Goal: Transaction & Acquisition: Purchase product/service

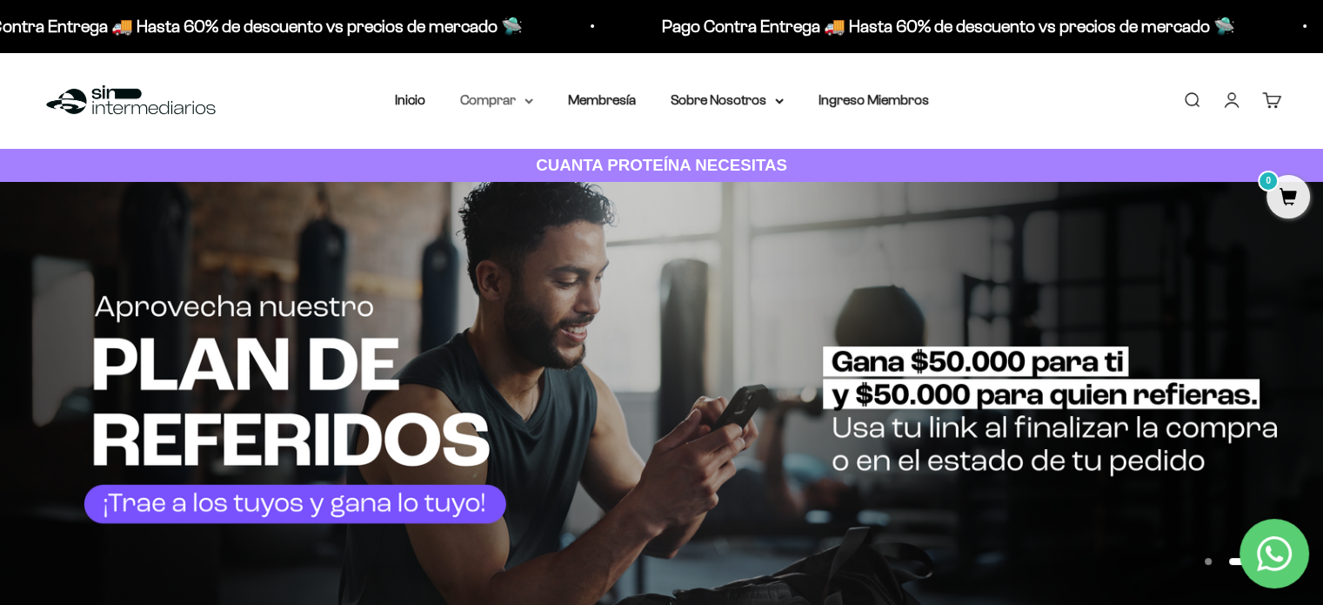
click at [532, 101] on icon at bounding box center [529, 101] width 9 height 6
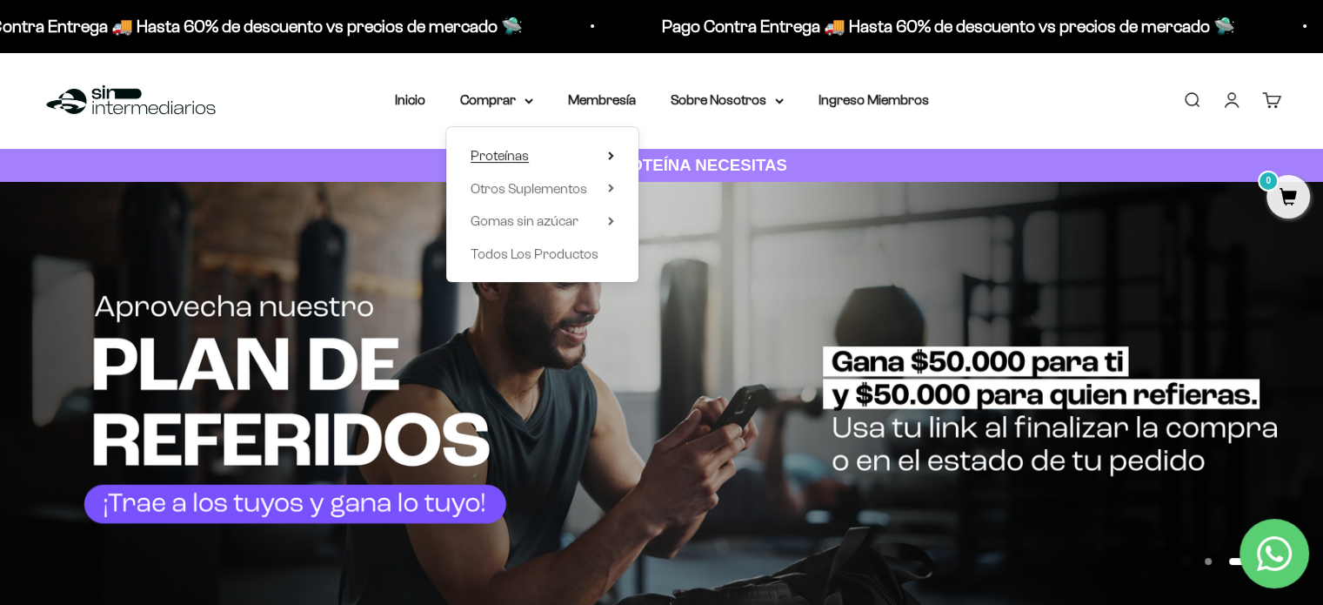
click at [612, 157] on icon at bounding box center [611, 155] width 6 height 9
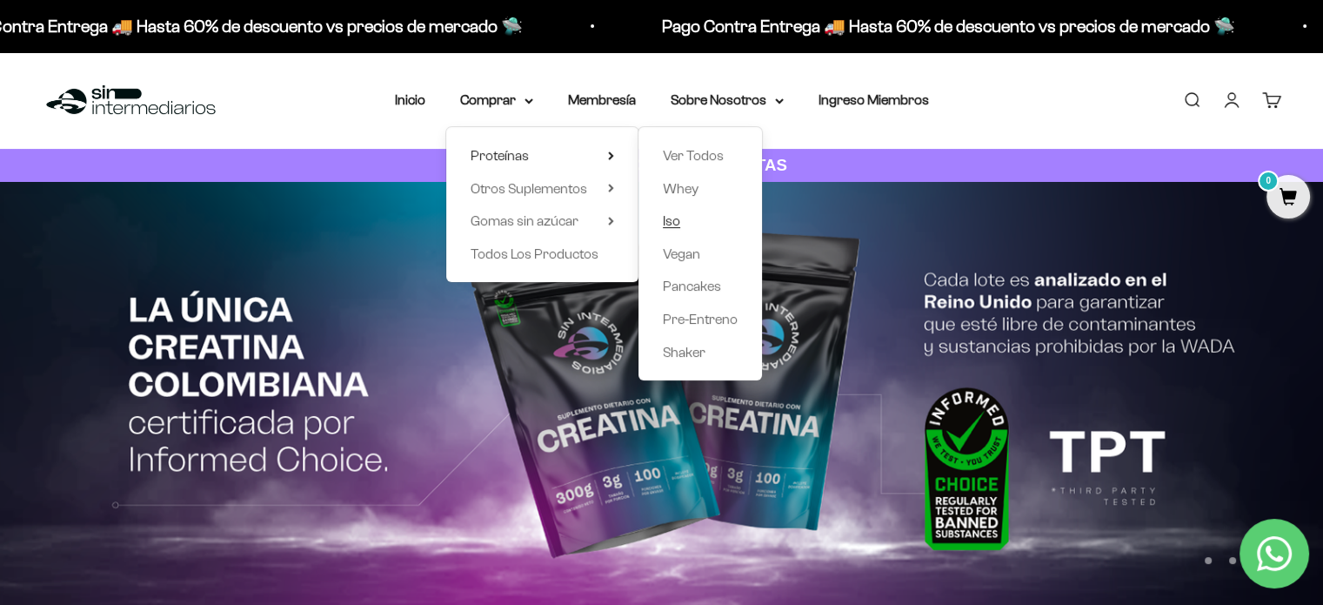
click at [672, 228] on span "Iso" at bounding box center [671, 220] width 17 height 15
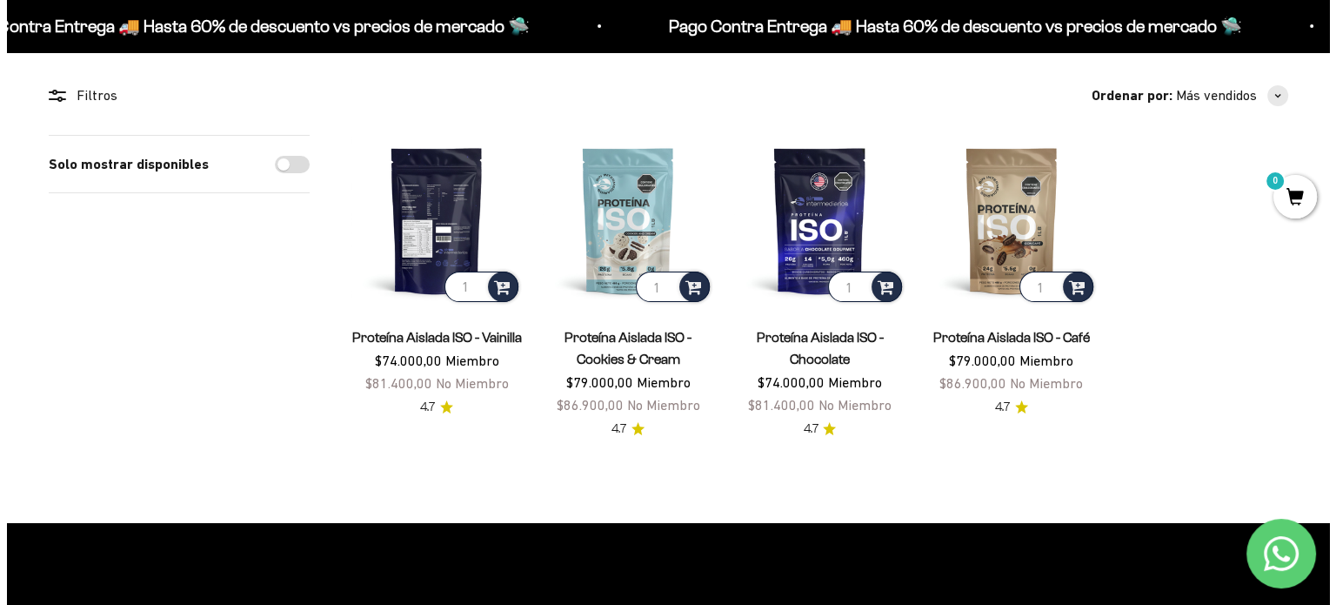
scroll to position [150, 0]
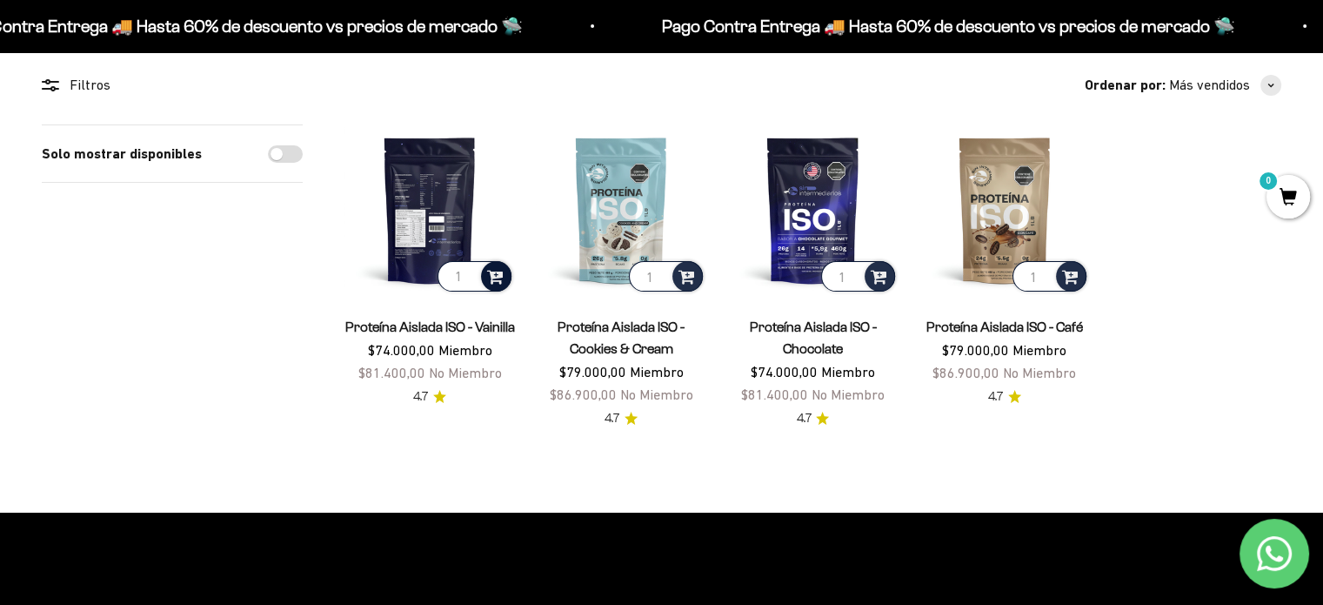
click at [497, 274] on span at bounding box center [495, 275] width 17 height 20
click at [425, 229] on span "Vanilla / 1 libra" at bounding box center [431, 229] width 64 height 13
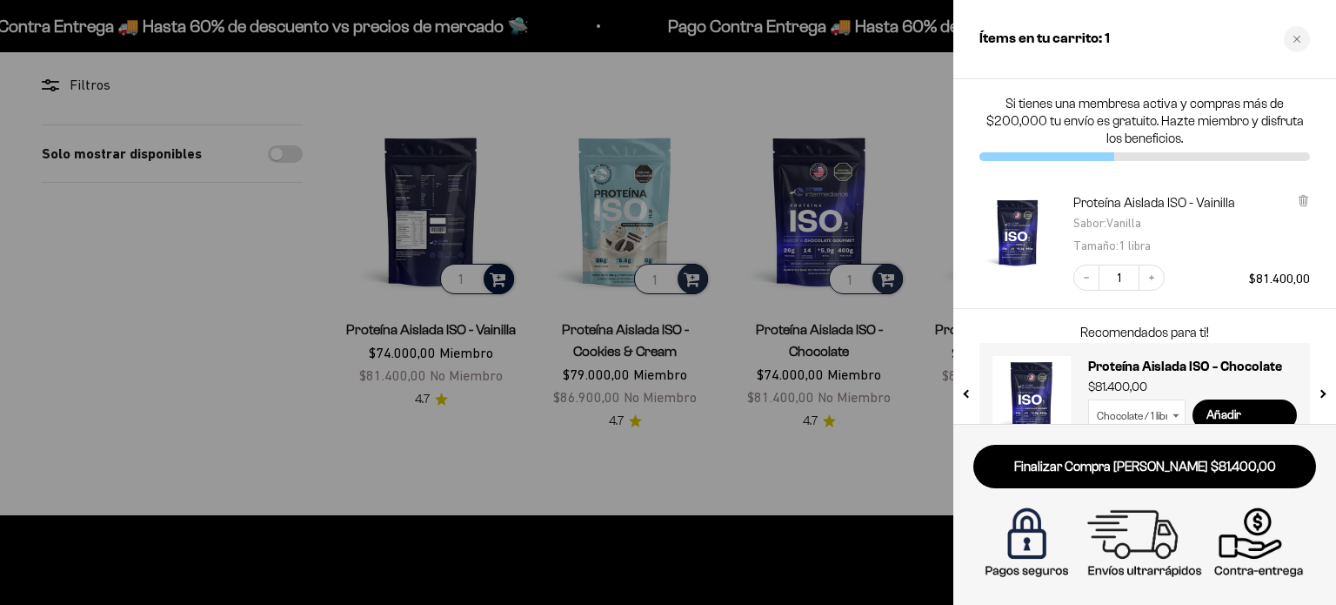
click at [496, 281] on div at bounding box center [668, 302] width 1336 height 605
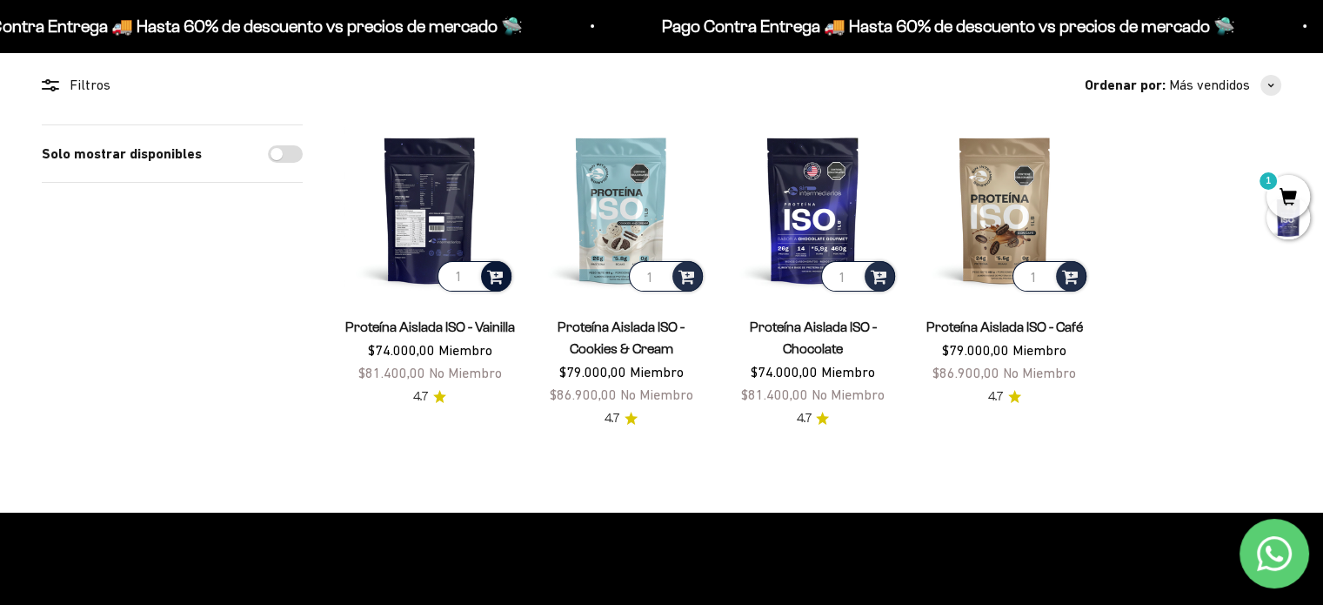
click at [496, 281] on span at bounding box center [495, 275] width 17 height 20
click at [424, 250] on span "Vanilla / 2 libras (910g)" at bounding box center [431, 250] width 104 height 13
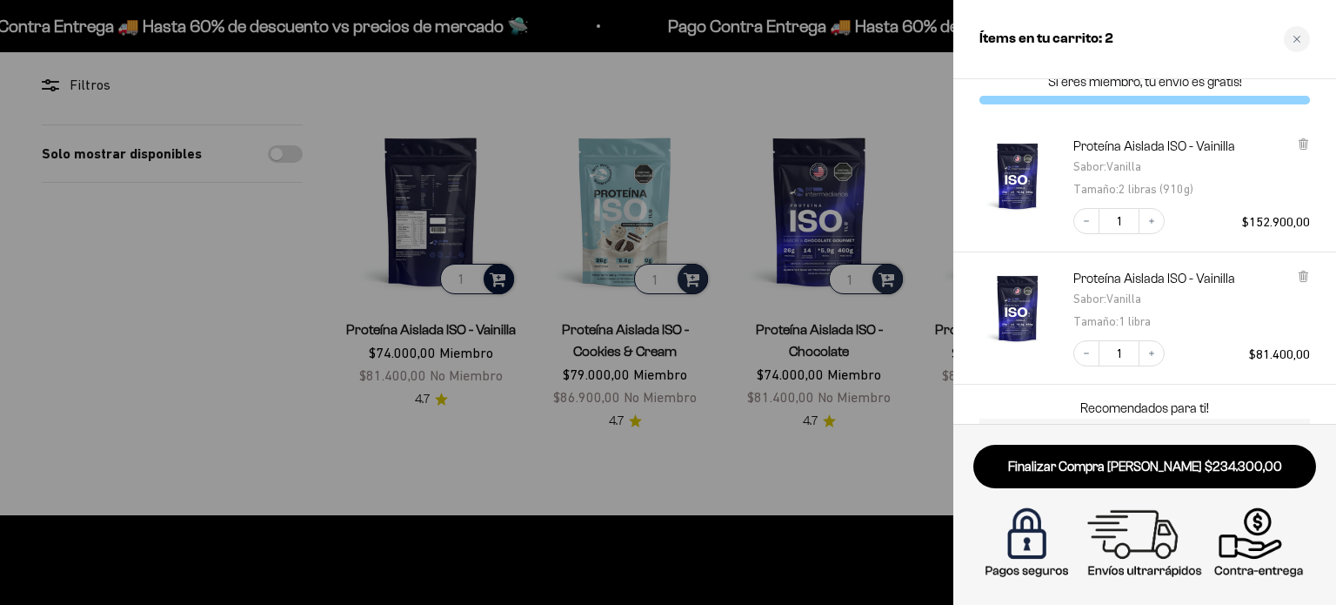
scroll to position [133, 0]
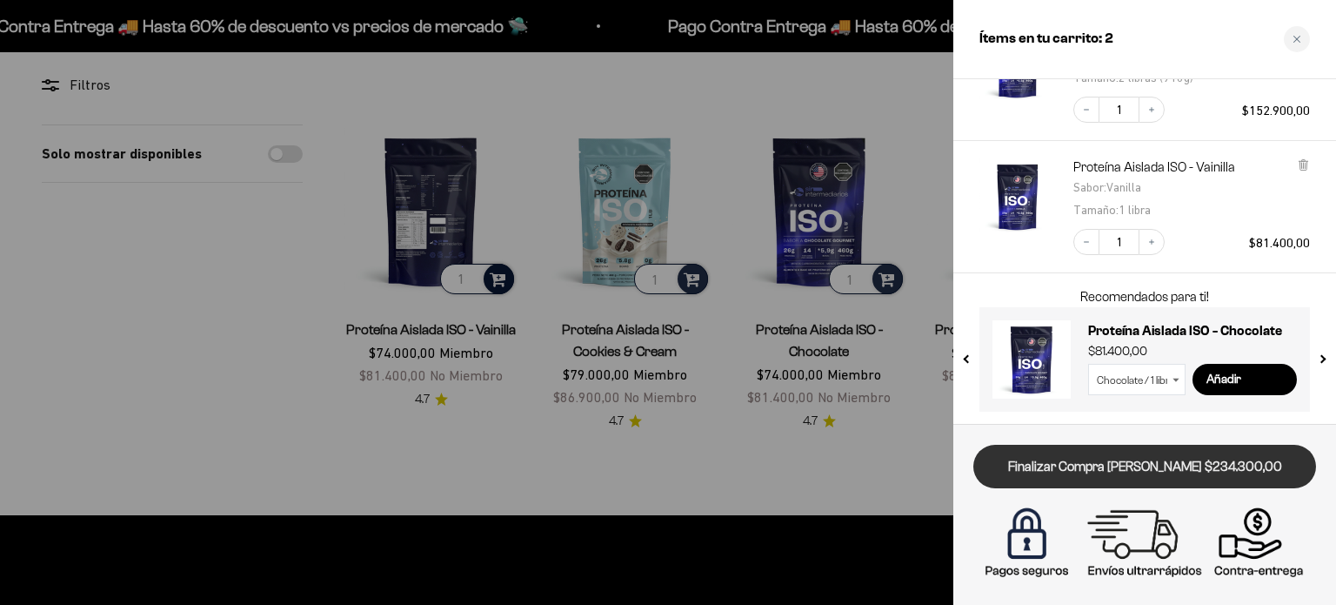
click at [1120, 466] on link "Finalizar Compra [PERSON_NAME] $234.300,00" at bounding box center [1145, 467] width 343 height 44
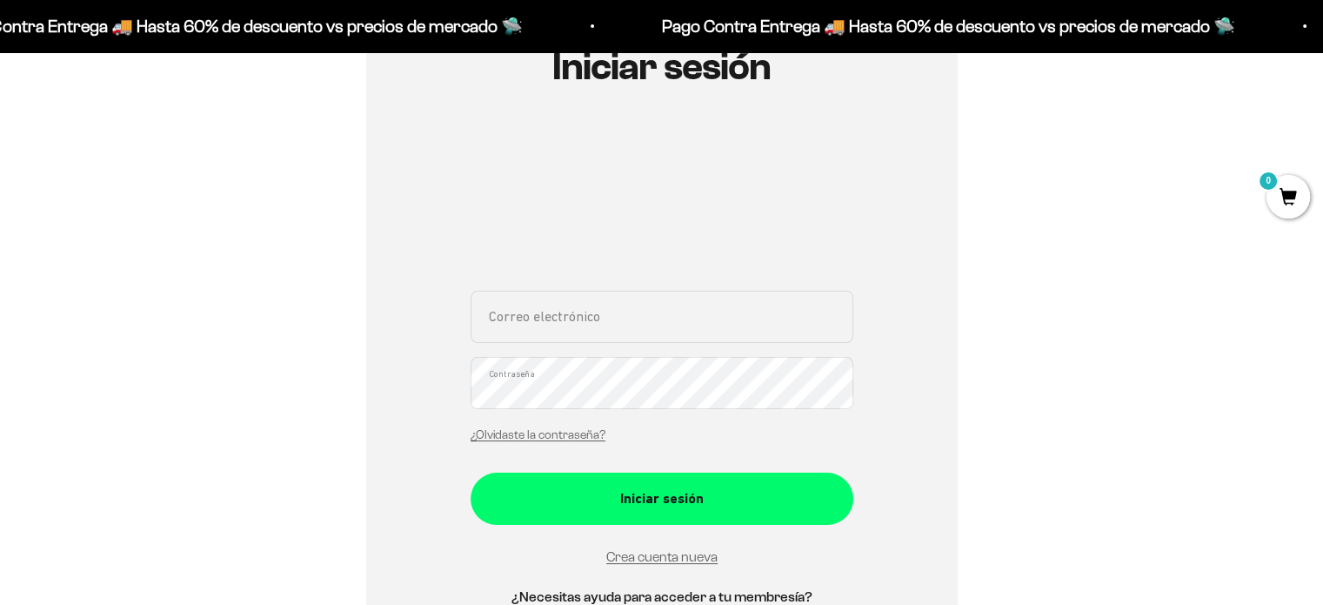
scroll to position [230, 0]
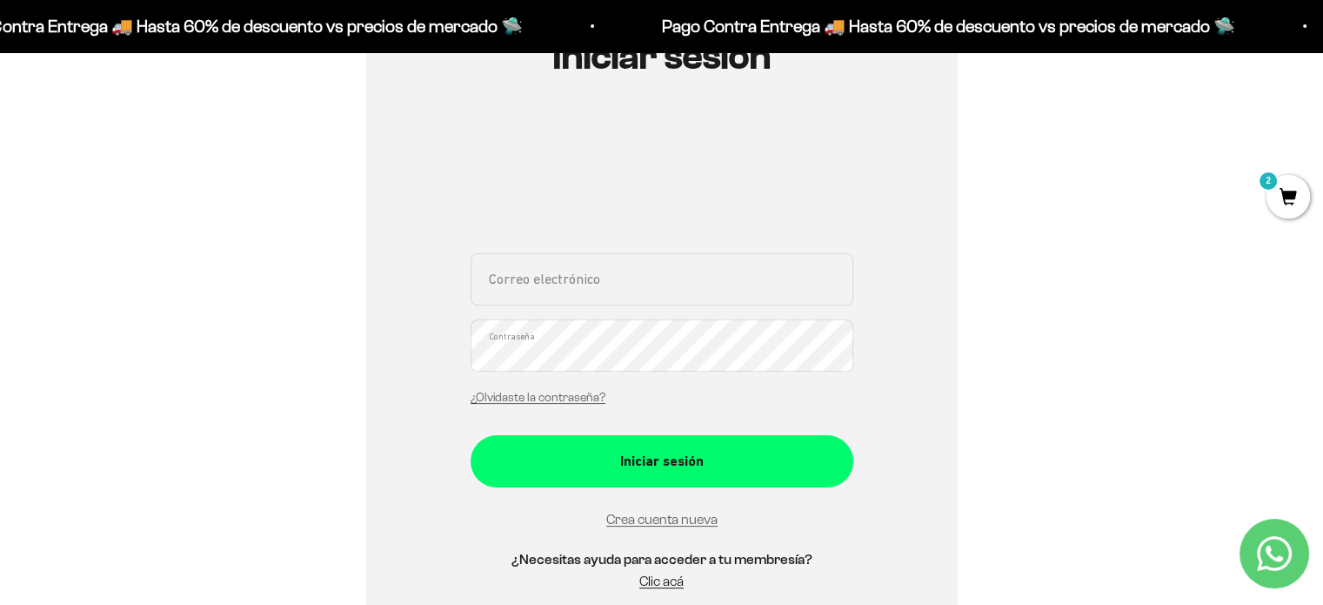
click at [522, 295] on input "Correo electrónico" at bounding box center [662, 279] width 383 height 52
type input "pangasa96@hotmail.com"
click at [471, 435] on button "Iniciar sesión" at bounding box center [662, 461] width 383 height 52
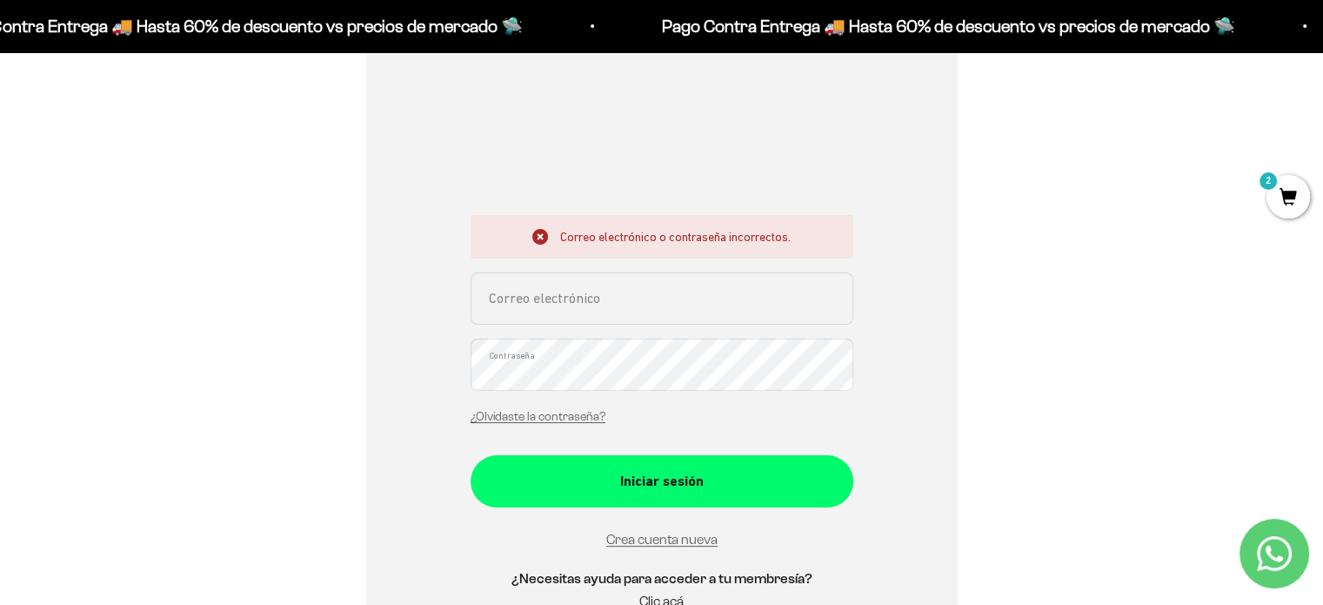
scroll to position [275, 0]
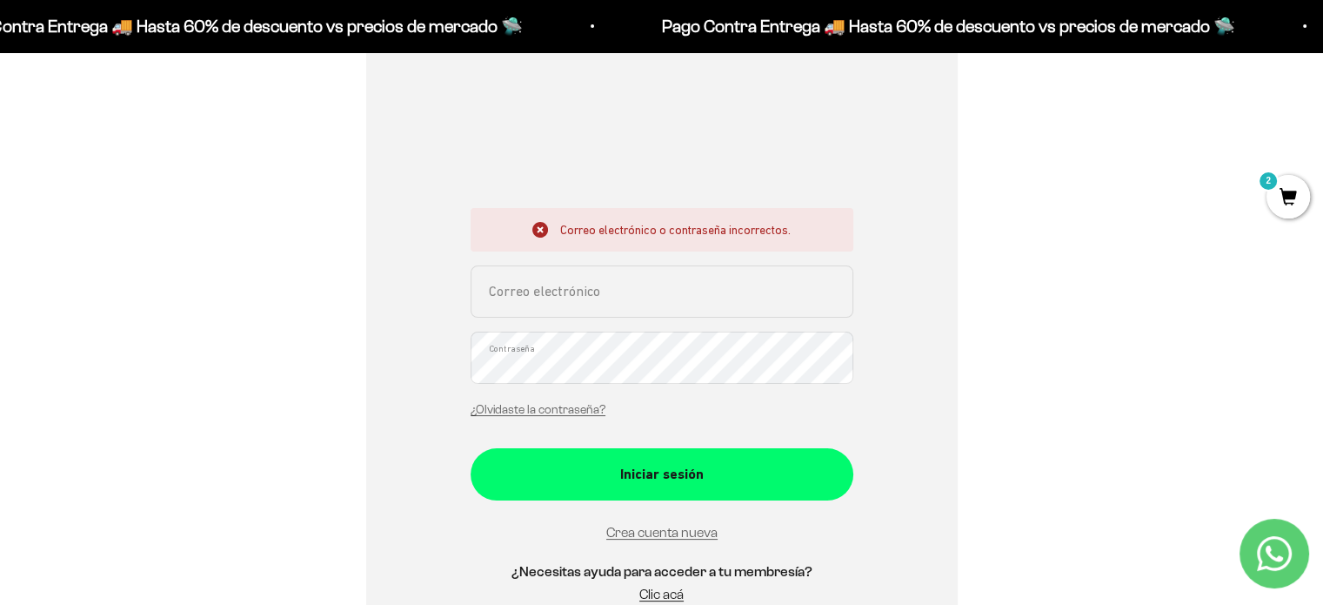
click at [492, 289] on input "Correo electrónico" at bounding box center [662, 291] width 383 height 52
click at [531, 409] on link "¿Olvidaste la contraseña?" at bounding box center [538, 409] width 135 height 13
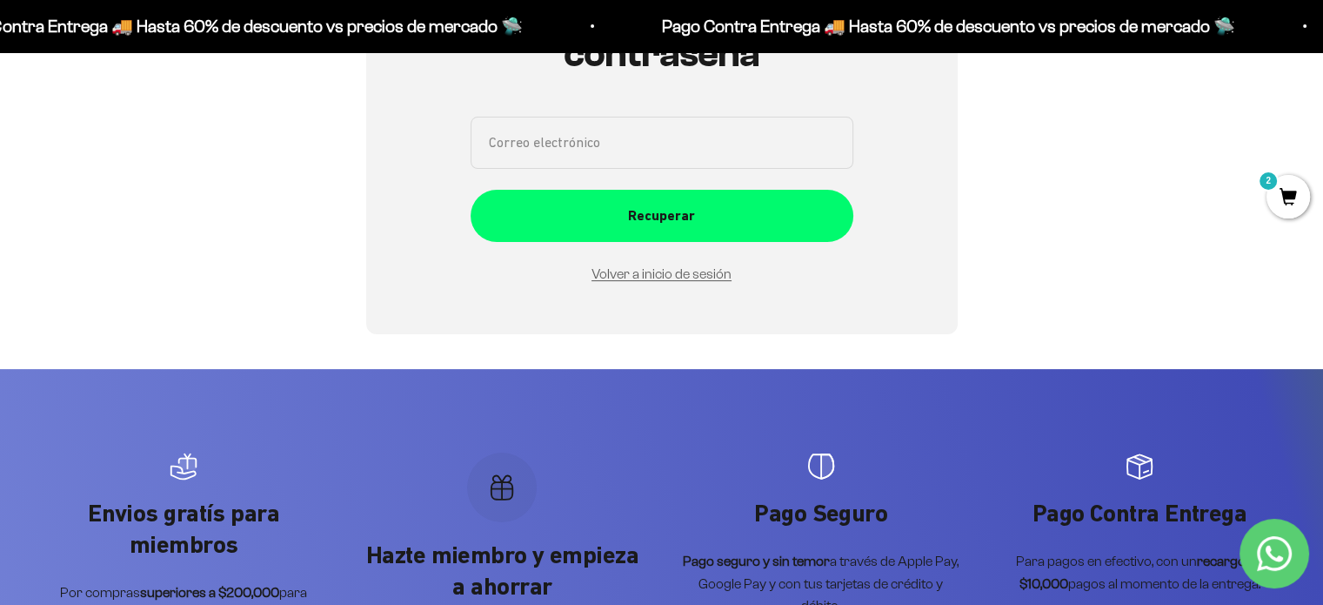
click at [593, 141] on input "Correo electrónico" at bounding box center [662, 143] width 383 height 52
type input "pangasa96@hotmail.com"
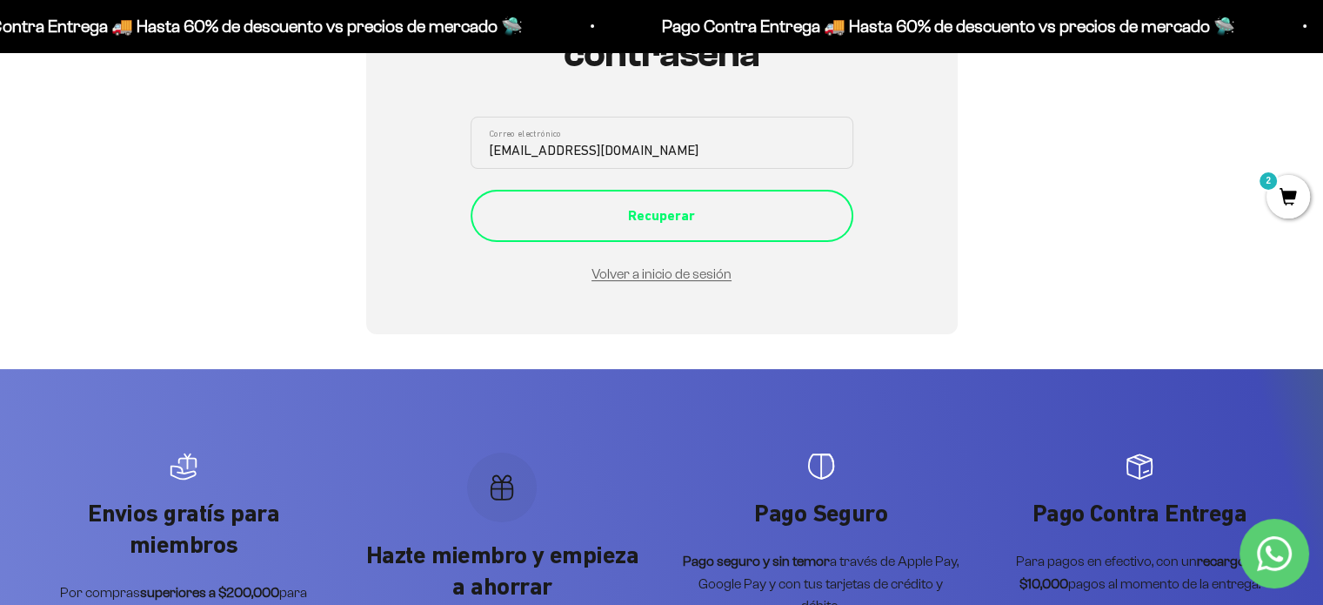
click at [575, 206] on div "Recuperar" at bounding box center [661, 215] width 313 height 23
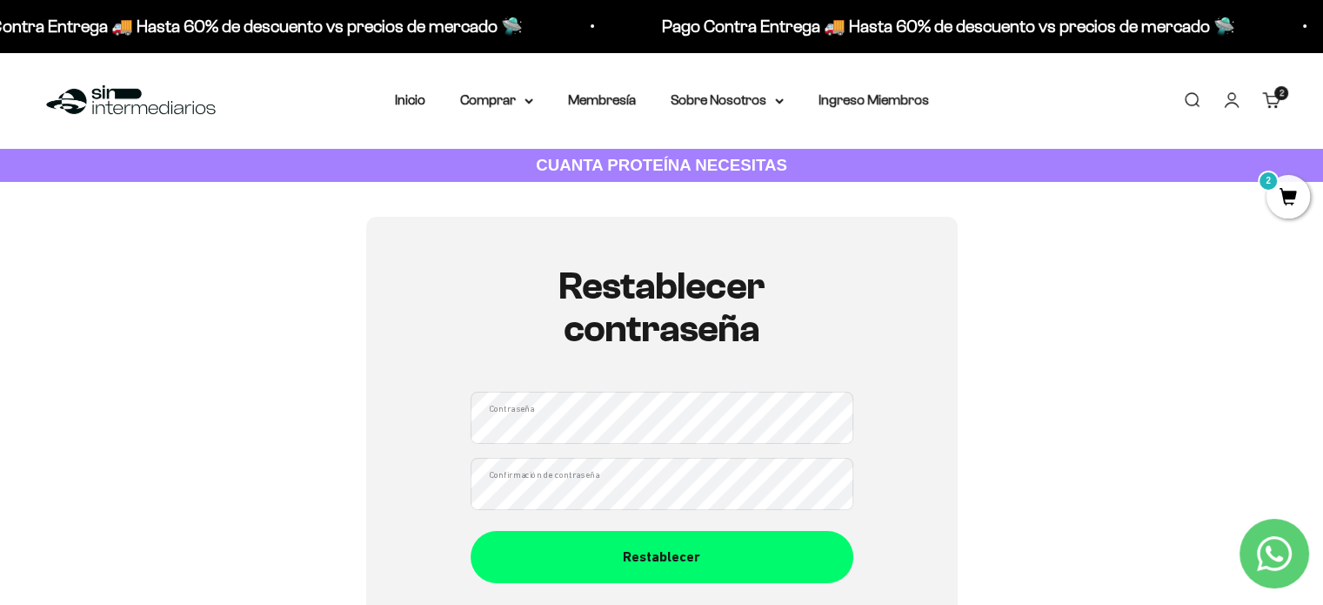
click at [999, 385] on div "Restablecer contraseña Contraseña Confirmación de contraseña Restablecer" at bounding box center [662, 424] width 1240 height 415
click at [334, 371] on div "Restablecer contraseña Contraseña Confirmación de contraseña Restablecer" at bounding box center [662, 424] width 1240 height 415
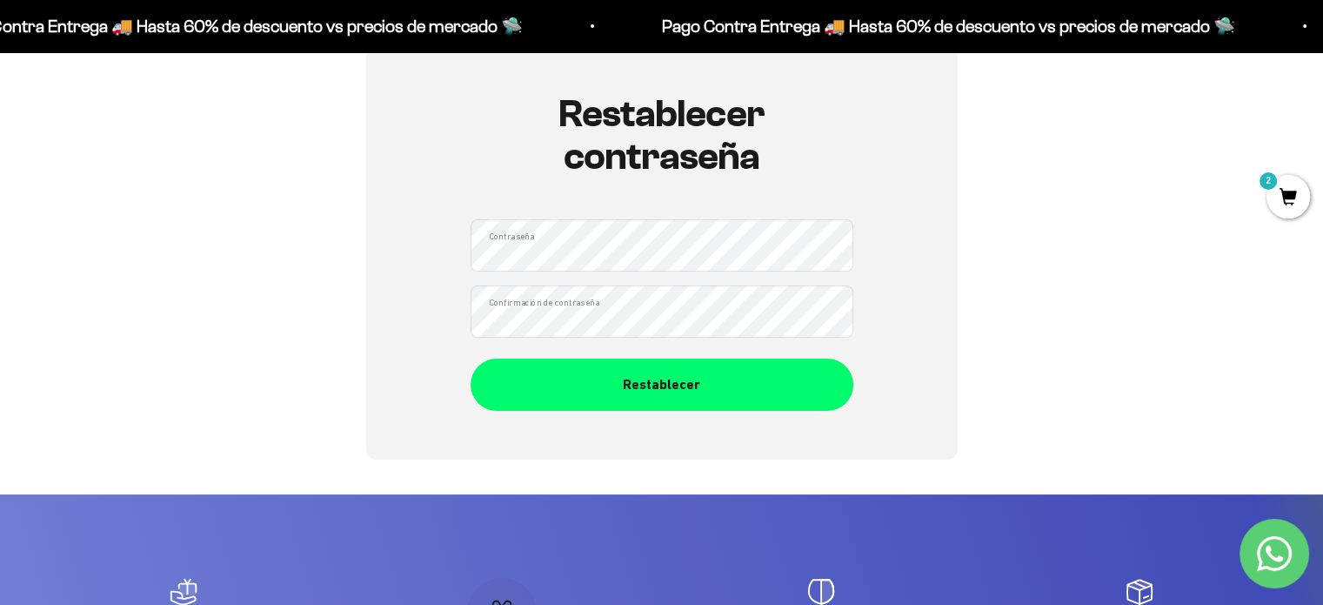
scroll to position [173, 0]
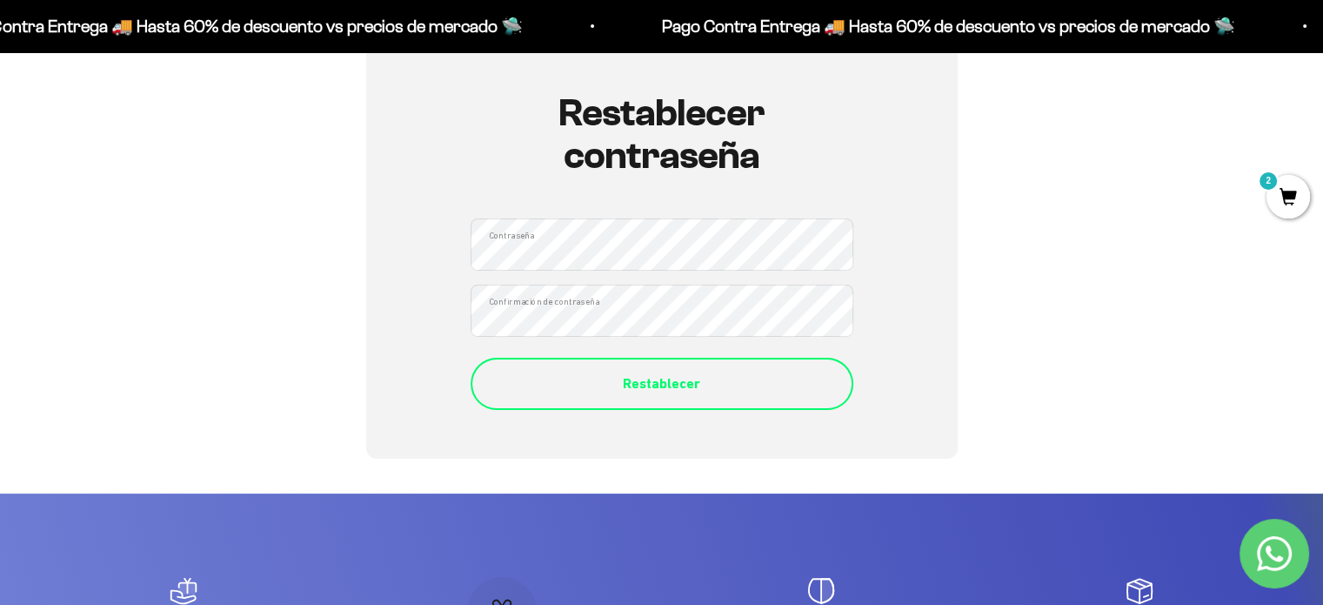
click at [603, 372] on div "Restablecer" at bounding box center [661, 383] width 313 height 23
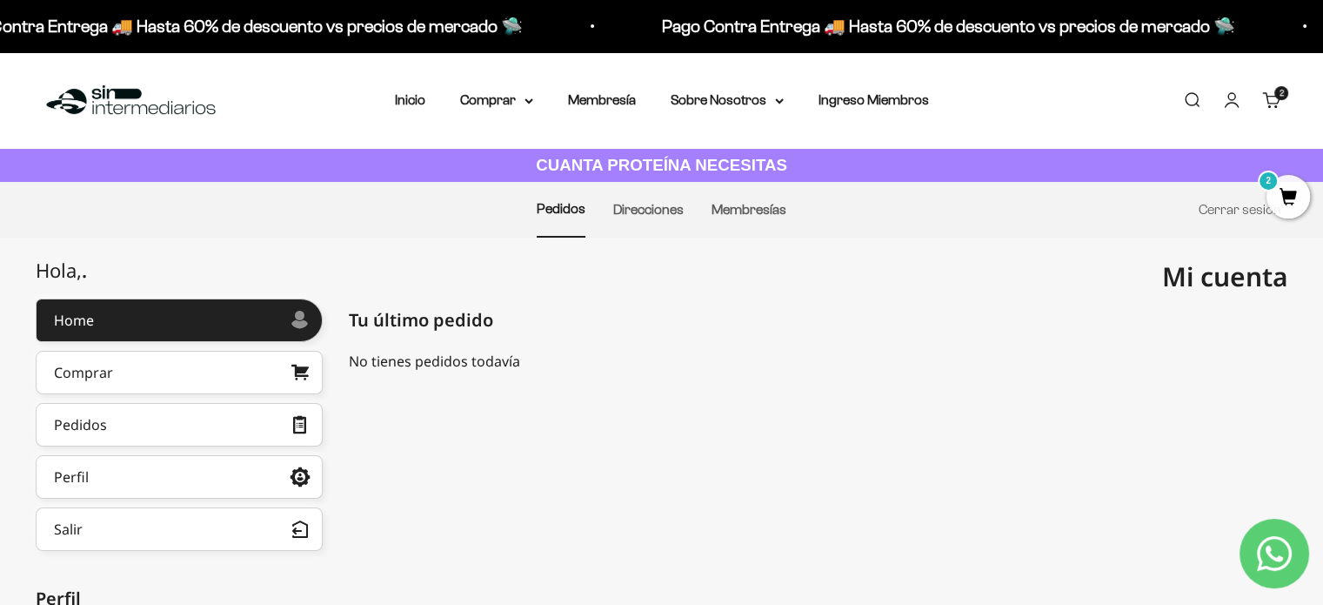
click at [1283, 201] on span "2" at bounding box center [1288, 196] width 43 height 43
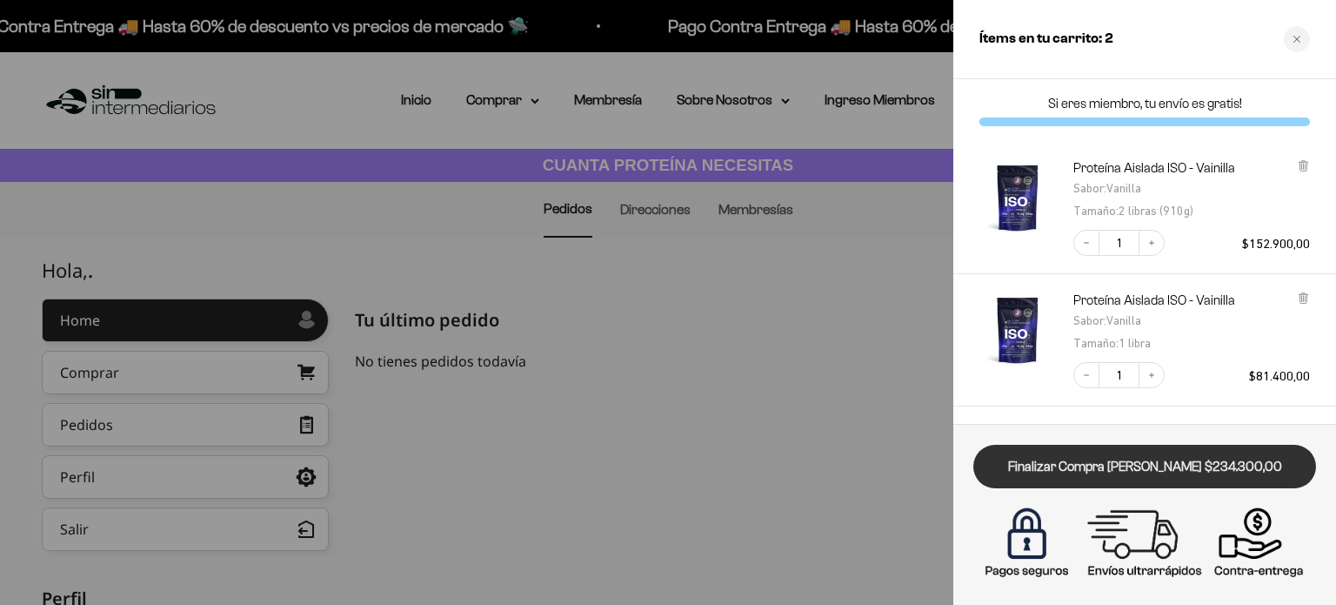
click at [1129, 475] on link "Finalizar Compra [PERSON_NAME] $234.300,00" at bounding box center [1145, 467] width 343 height 44
